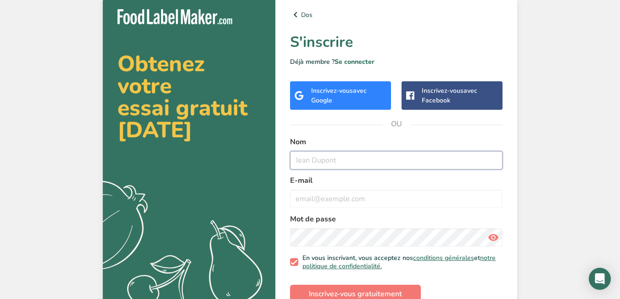
click at [303, 151] on input "text" at bounding box center [396, 160] width 212 height 18
click at [318, 98] on font "avec Google" at bounding box center [339, 95] width 56 height 18
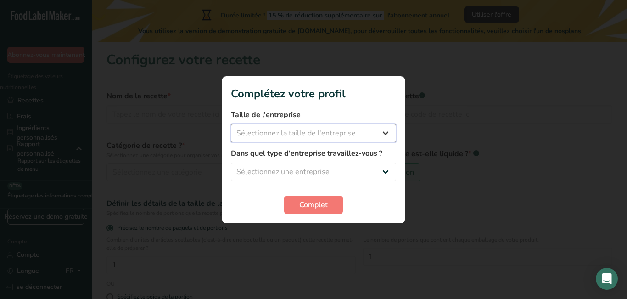
click at [383, 137] on select "Sélectionnez la taille de l'entreprise Fewer than 10 Employees 10 to 50 Employe…" at bounding box center [313, 133] width 165 height 18
select select "1"
click at [231, 124] on select "Sélectionnez la taille de l'entreprise Fewer than 10 Employees 10 to 50 Employe…" at bounding box center [313, 133] width 165 height 18
click at [334, 173] on select "Sélectionnez une entreprise Packaged Food Manufacturer Restaurant & Cafe Bakery…" at bounding box center [313, 171] width 165 height 18
select select "1"
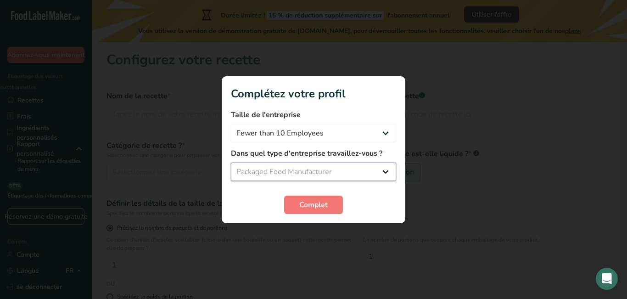
click at [231, 162] on select "Sélectionnez une entreprise Packaged Food Manufacturer Restaurant & Cafe Bakery…" at bounding box center [313, 171] width 165 height 18
click at [315, 212] on button "Complet" at bounding box center [313, 204] width 59 height 18
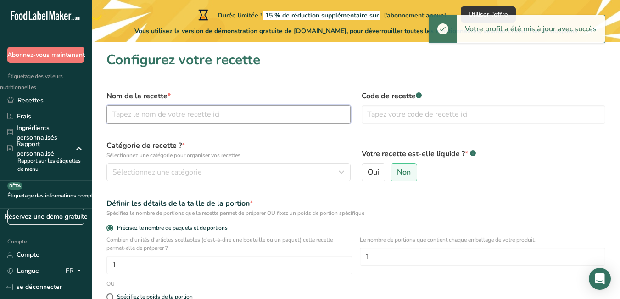
click at [188, 113] on input "text" at bounding box center [228, 114] width 244 height 18
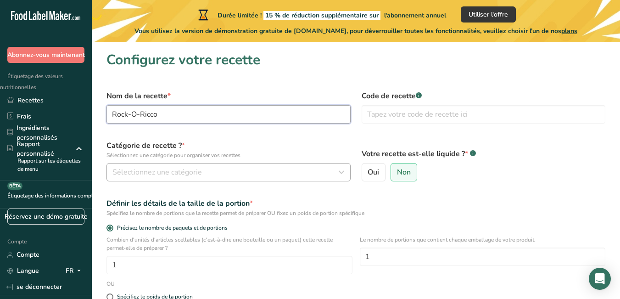
type input "Rock-O-Ricco"
click at [195, 165] on button "Sélectionnez une catégorie" at bounding box center [228, 172] width 244 height 18
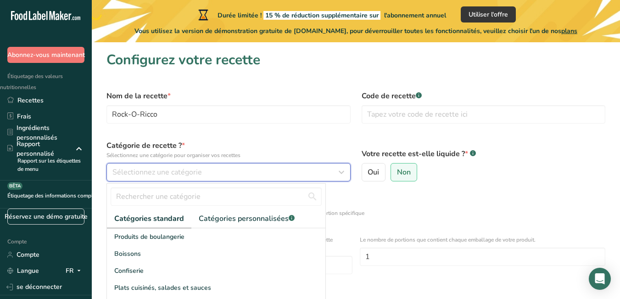
click at [225, 173] on div "Sélectionnez une catégorie" at bounding box center [225, 172] width 227 height 11
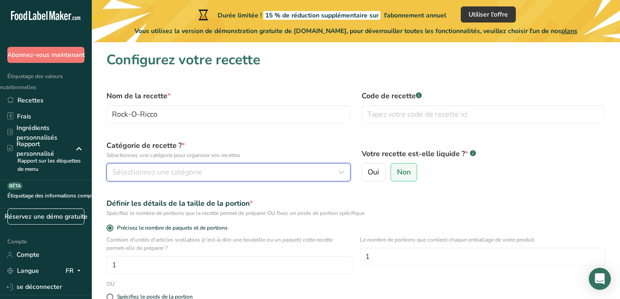
click at [225, 173] on div "Sélectionnez une catégorie" at bounding box center [225, 172] width 227 height 11
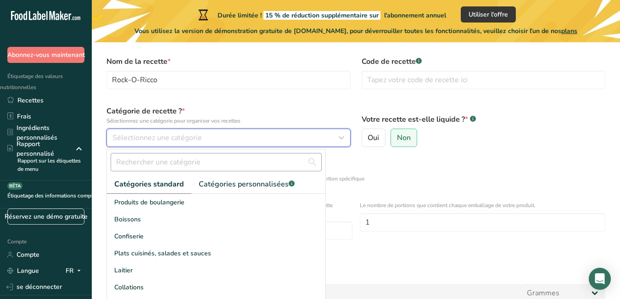
scroll to position [92, 0]
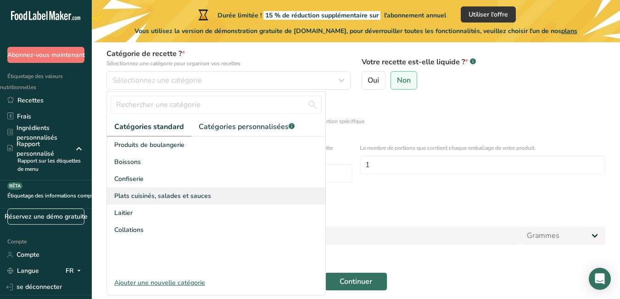
click at [192, 195] on font "Plats cuisinés, salades et sauces" at bounding box center [162, 195] width 97 height 9
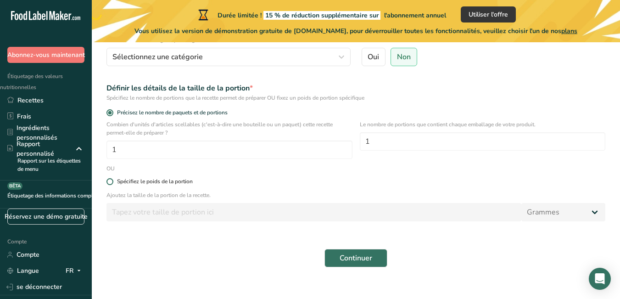
scroll to position [128, 0]
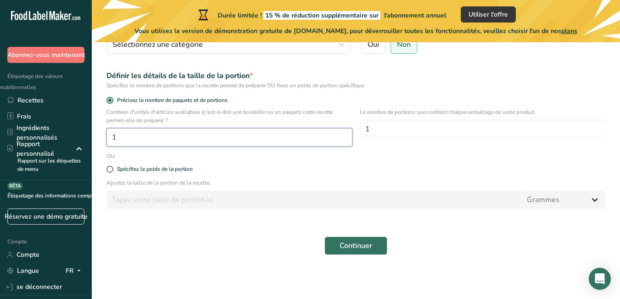
click at [134, 138] on input "1" at bounding box center [229, 137] width 246 height 18
type input "10"
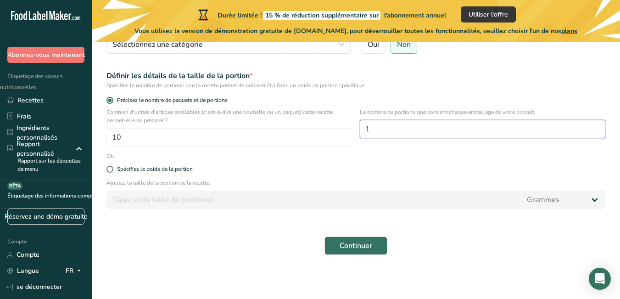
click at [382, 126] on input "1" at bounding box center [483, 129] width 246 height 18
type input "20"
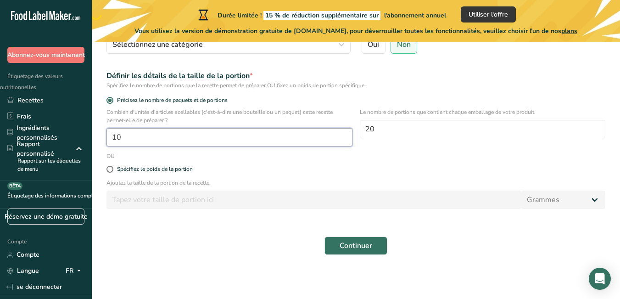
click at [146, 140] on input "10" at bounding box center [229, 137] width 246 height 18
drag, startPoint x: 139, startPoint y: 136, endPoint x: 113, endPoint y: 138, distance: 26.7
click at [113, 138] on input "10" at bounding box center [229, 137] width 246 height 18
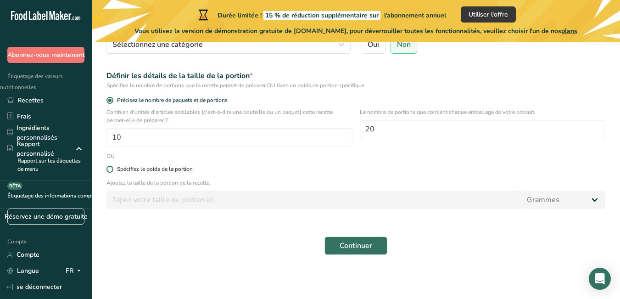
click at [110, 170] on span at bounding box center [109, 169] width 7 height 7
click at [110, 170] on input "Spécifiez le poids de la portion" at bounding box center [109, 169] width 6 height 6
radio input "true"
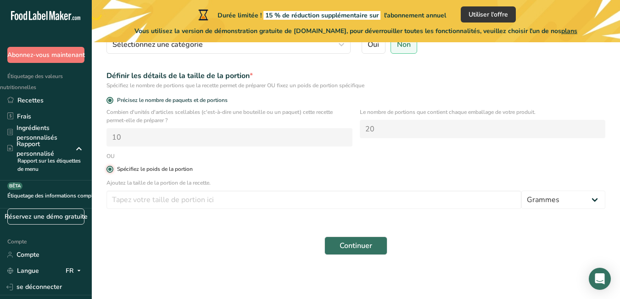
radio input "false"
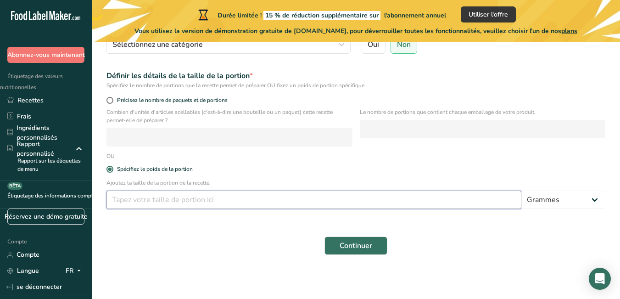
click at [157, 199] on input "number" at bounding box center [313, 199] width 415 height 18
type input "10"
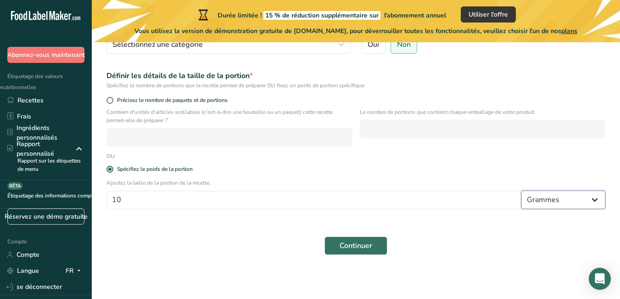
click at [562, 204] on select "Grammes kg mg mcg kg once l mL fl oz cuillère à soupe cuillère à café tasse qt …" at bounding box center [563, 199] width 84 height 18
select select "1"
click at [522, 190] on select "Grammes kg mg mcg kg once l mL fl oz cuillère à soupe cuillère à café tasse qt …" at bounding box center [563, 199] width 84 height 18
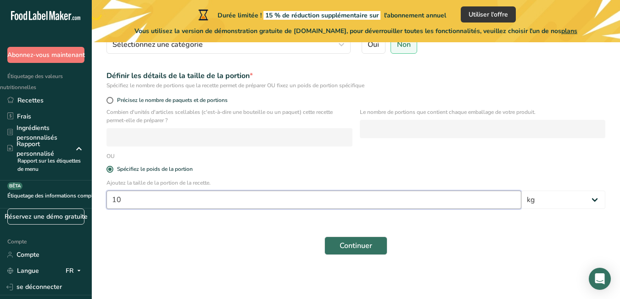
click at [132, 205] on input "10" at bounding box center [313, 199] width 415 height 18
type input "4.53"
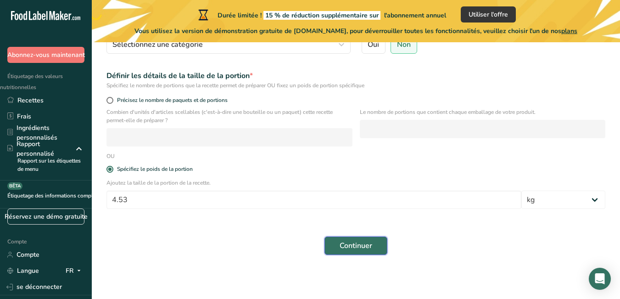
click at [338, 250] on button "Continuer" at bounding box center [355, 245] width 63 height 18
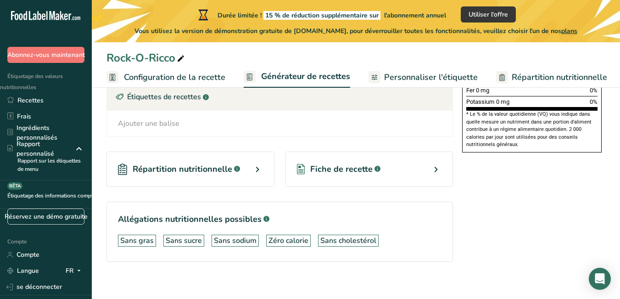
scroll to position [295, 0]
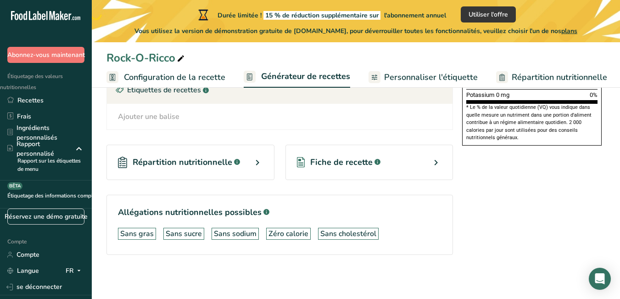
click at [416, 164] on div "Fiche de recette .a-a{fill:#347362;}.b-a{fill:#fff;}" at bounding box center [369, 162] width 168 height 35
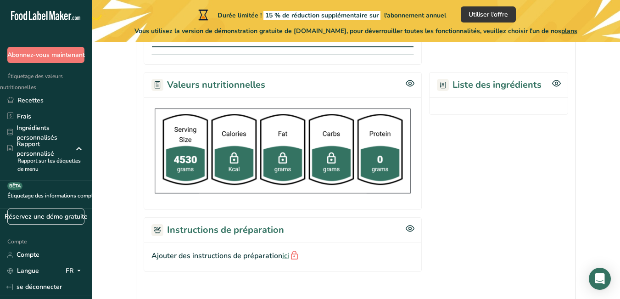
scroll to position [229, 0]
